Goal: Transaction & Acquisition: Obtain resource

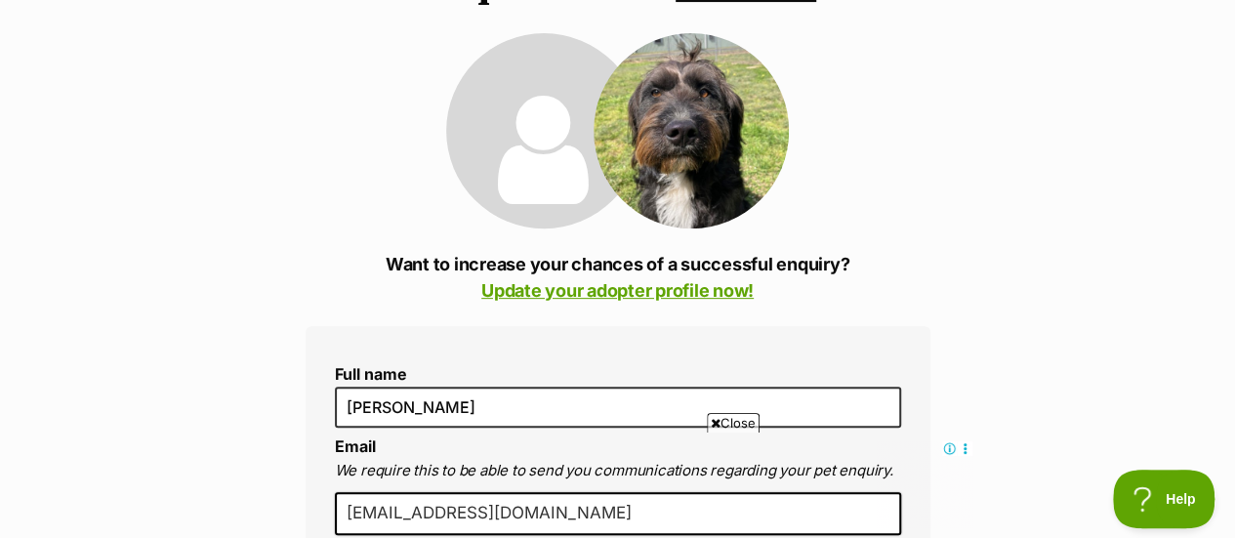
scroll to position [250, 0]
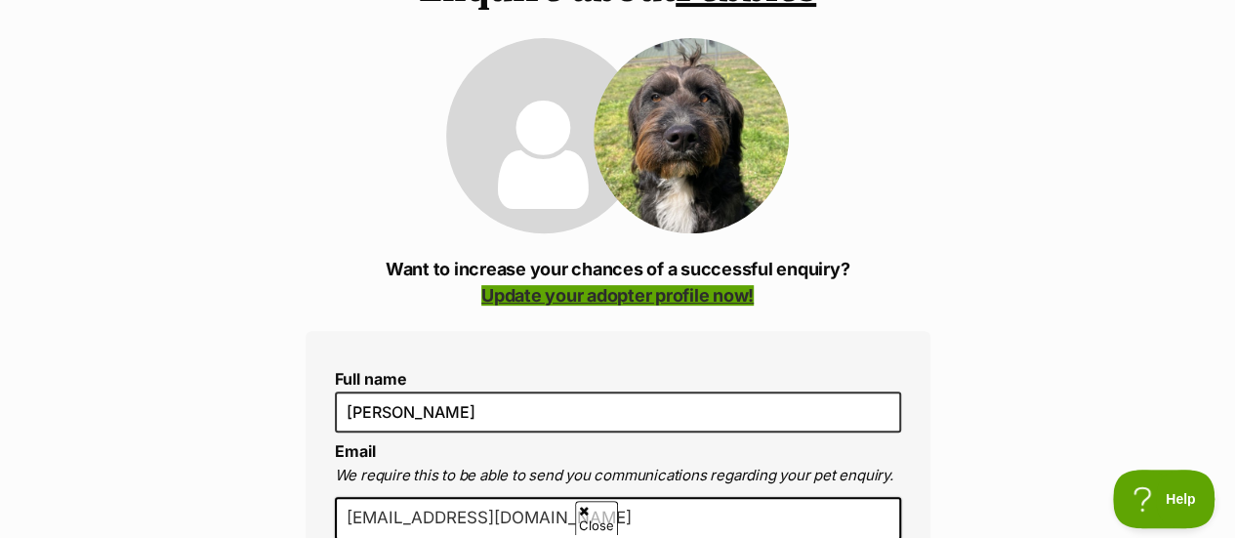
click at [679, 285] on link "Update your adopter profile now!" at bounding box center [617, 295] width 272 height 21
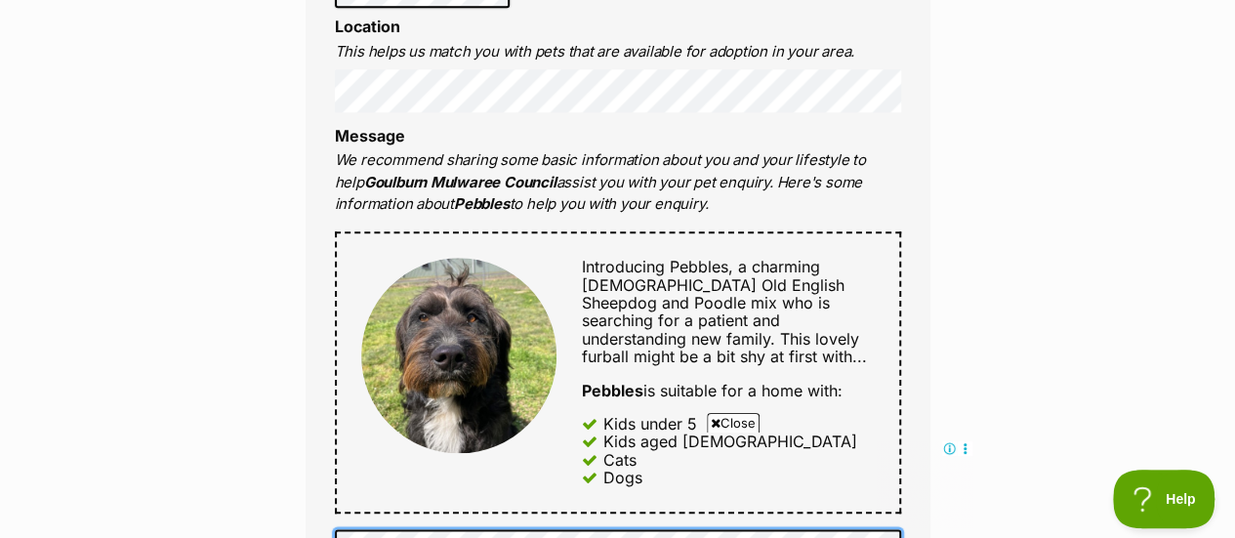
scroll to position [868, 0]
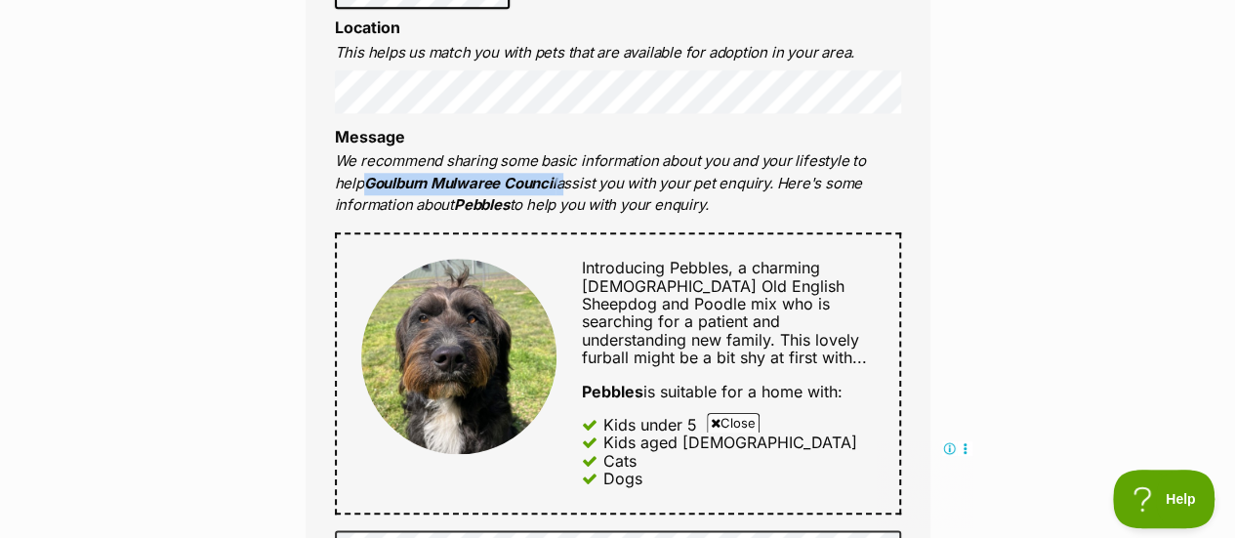
drag, startPoint x: 532, startPoint y: 142, endPoint x: 326, endPoint y: 144, distance: 206.1
click at [326, 144] on div "Full name Sharna Cumming Email We require this to be able to send you communica…" at bounding box center [618, 351] width 625 height 1276
copy p "Goulburn Mulwaree Council"
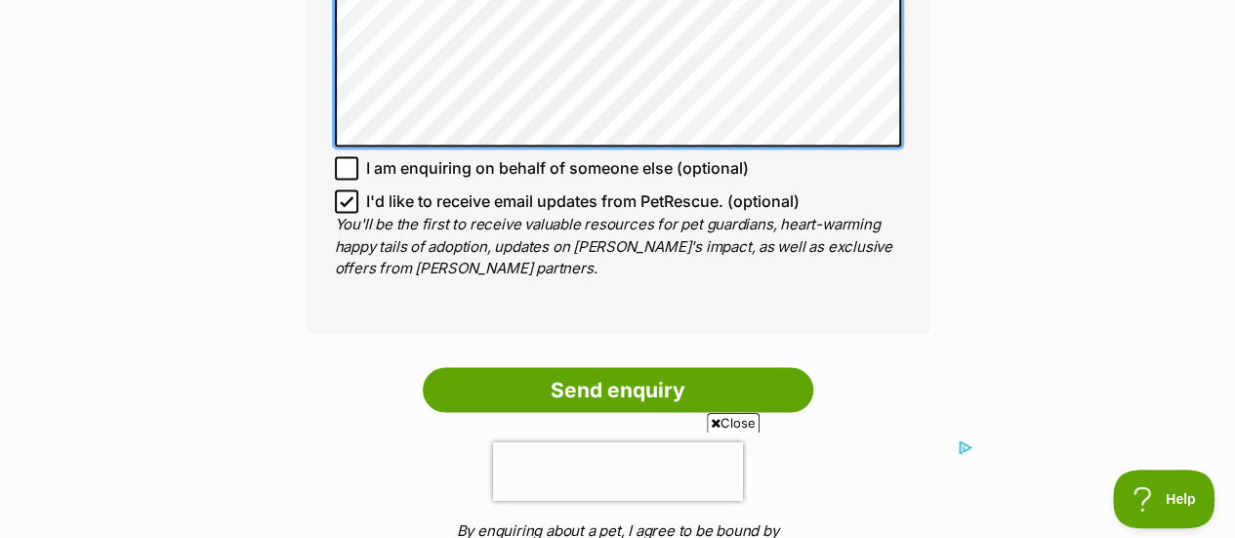
scroll to position [1635, 0]
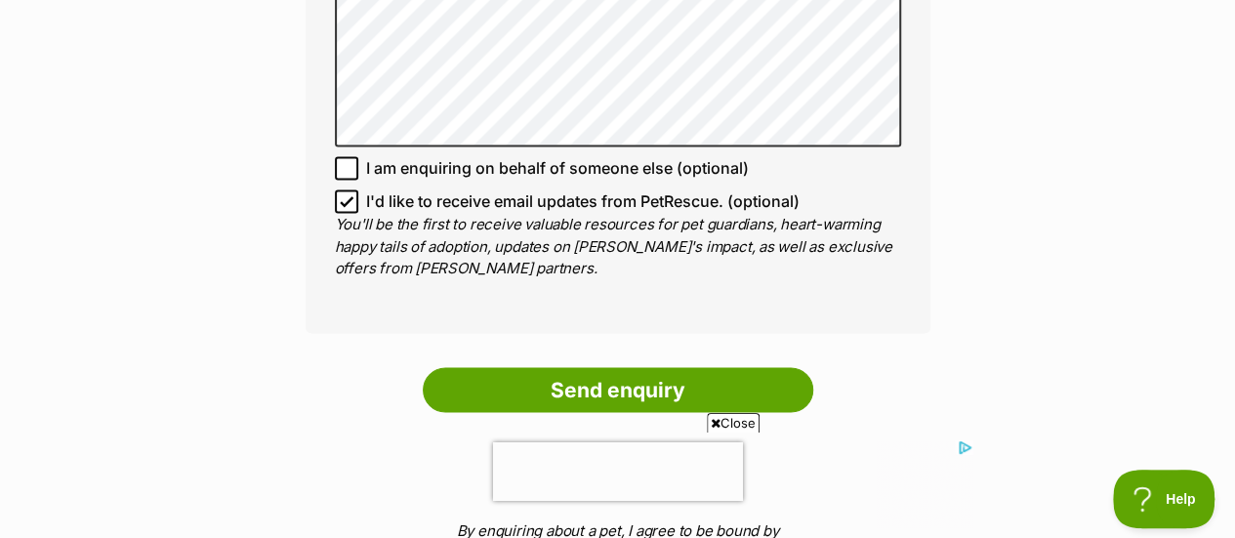
click at [347, 197] on icon at bounding box center [347, 201] width 12 height 9
click at [347, 189] on input "I'd like to receive email updates from PetRescue. (optional)" at bounding box center [346, 200] width 23 height 23
checkbox input "false"
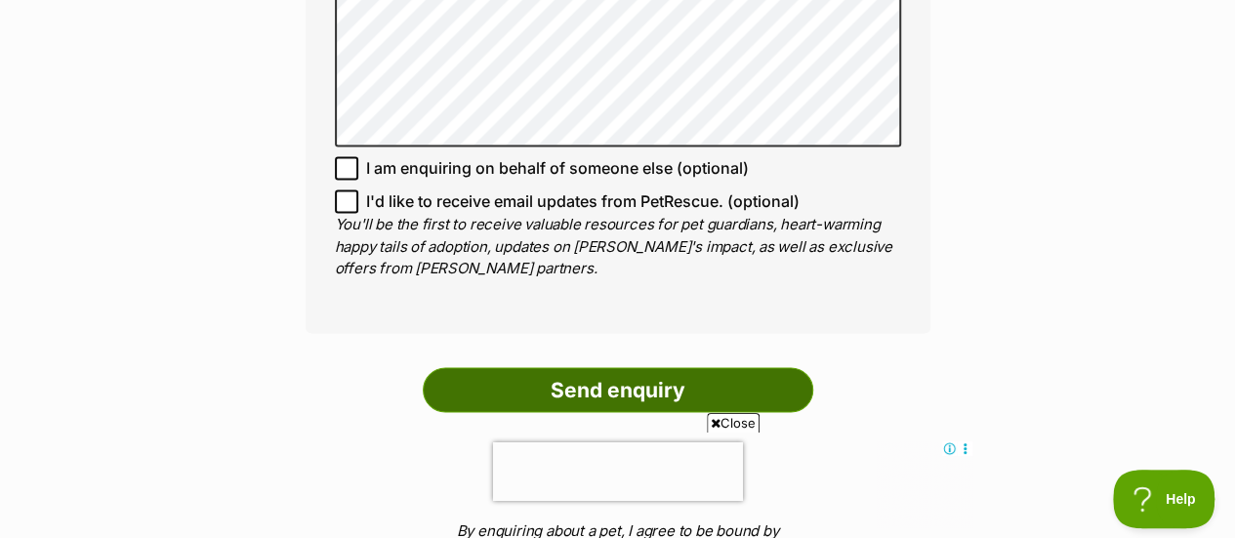
click at [609, 367] on input "Send enquiry" at bounding box center [618, 389] width 391 height 45
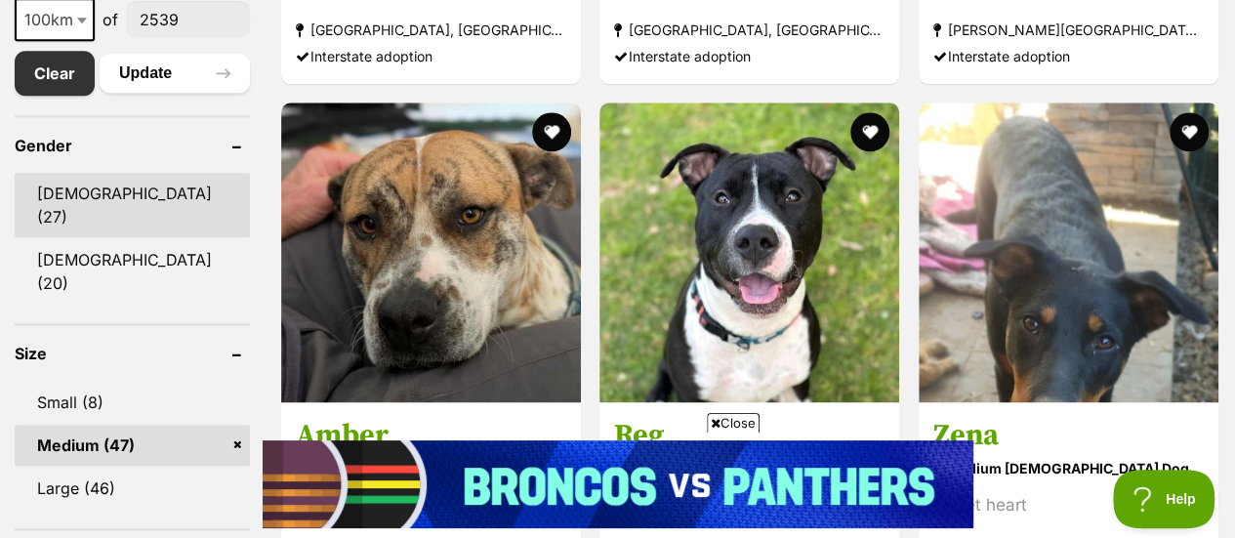
click at [61, 173] on link "[DEMOGRAPHIC_DATA] (27)" at bounding box center [132, 205] width 235 height 64
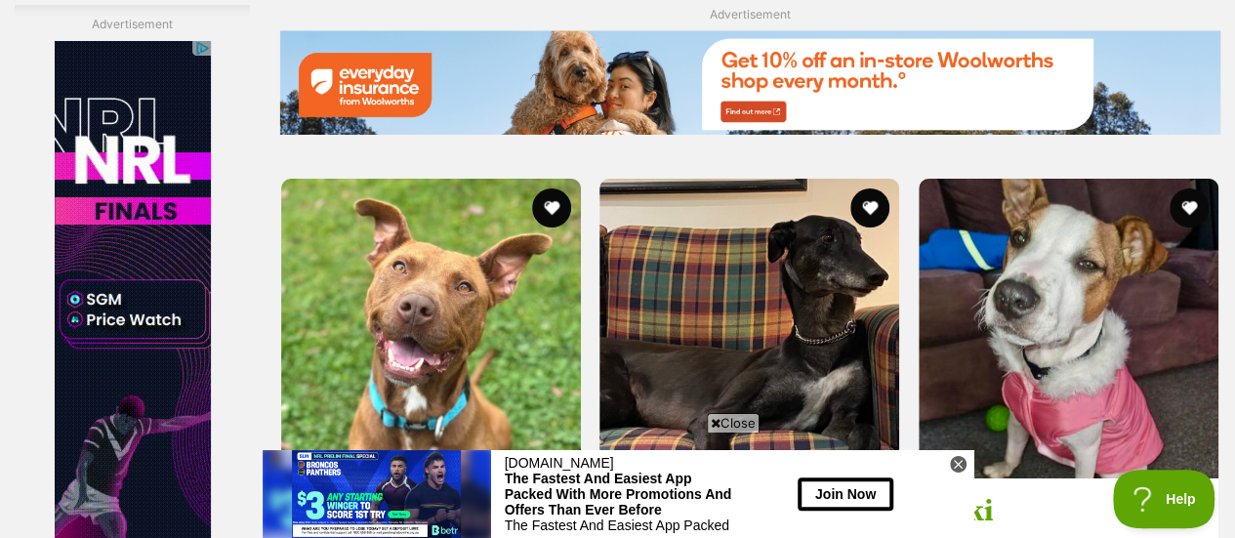
scroll to position [3451, 0]
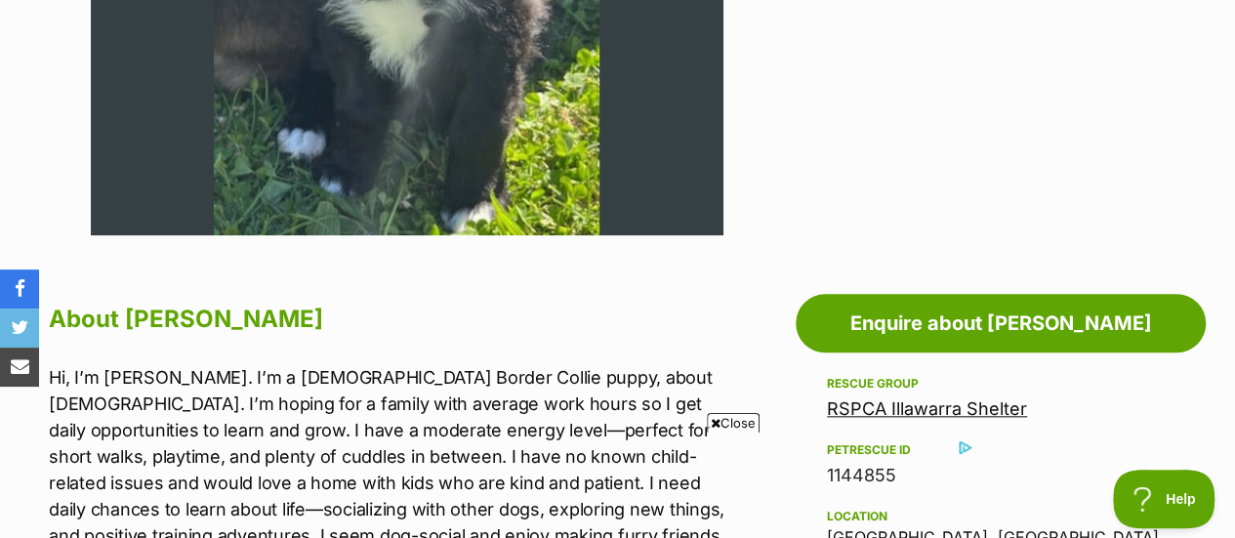
scroll to position [842, 0]
